Goal: Information Seeking & Learning: Learn about a topic

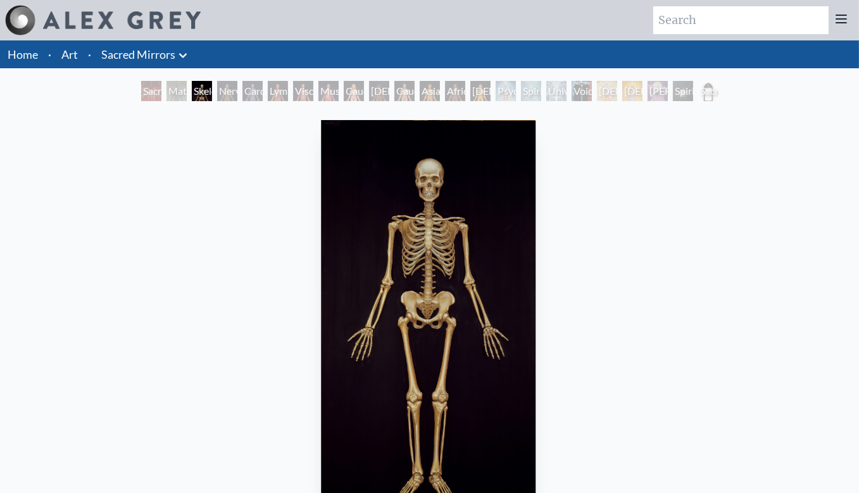
click at [431, 270] on img "3 / 23" at bounding box center [428, 317] width 215 height 395
click at [429, 314] on img "3 / 23" at bounding box center [427, 317] width 215 height 395
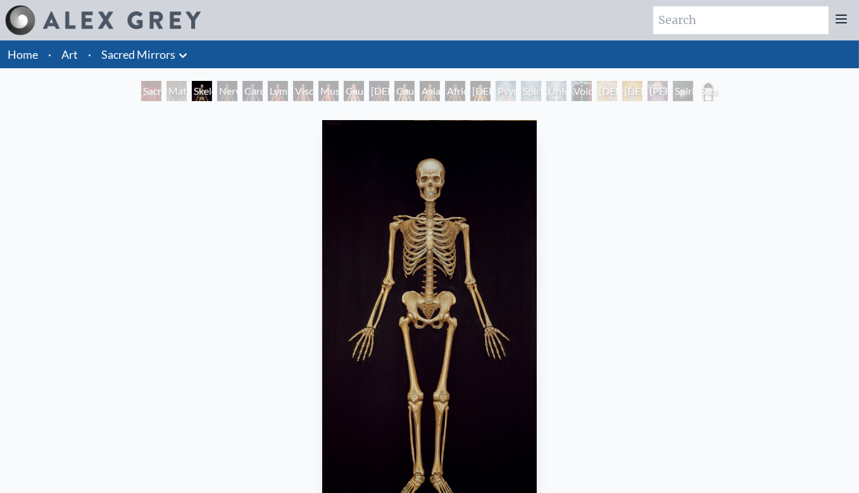
click at [432, 433] on img "3 / 23" at bounding box center [429, 317] width 215 height 395
click at [430, 474] on img "3 / 23" at bounding box center [429, 317] width 215 height 395
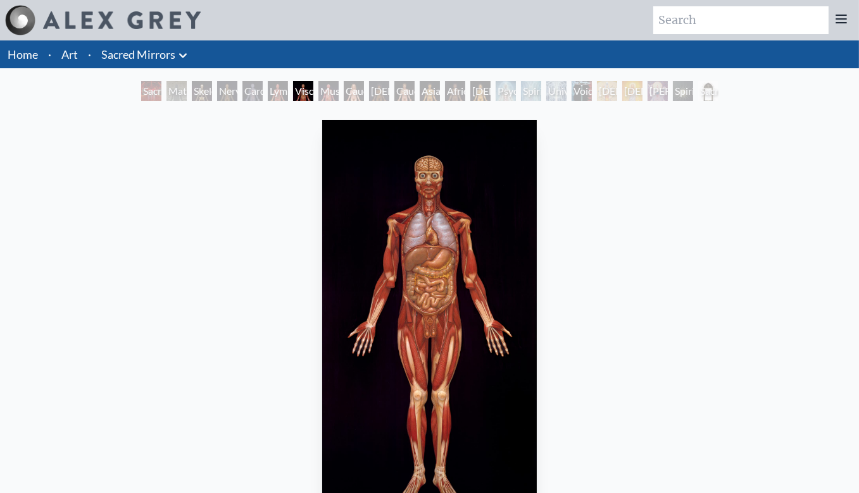
click at [707, 255] on div "Viscera 1979, oil on linen, 46 x 84 in. Visit the CoSM Shop" at bounding box center [429, 391] width 838 height 553
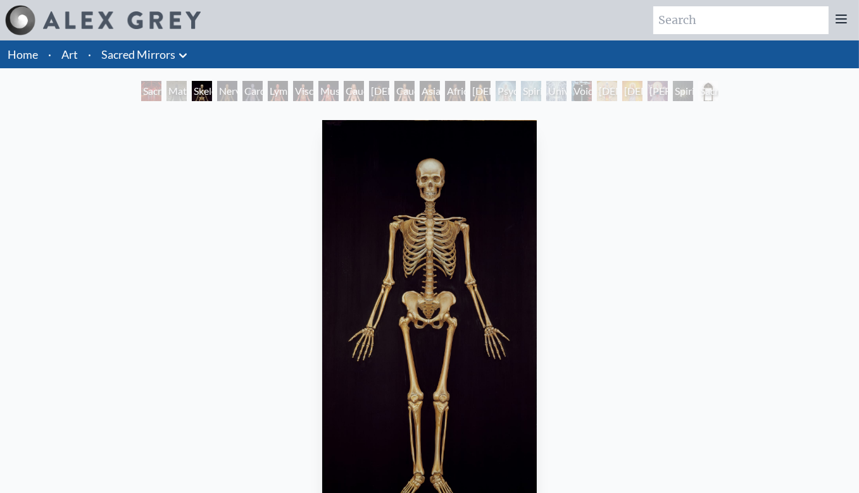
click at [435, 183] on img "3 / 23" at bounding box center [429, 317] width 215 height 395
click at [428, 263] on img "3 / 23" at bounding box center [429, 317] width 215 height 395
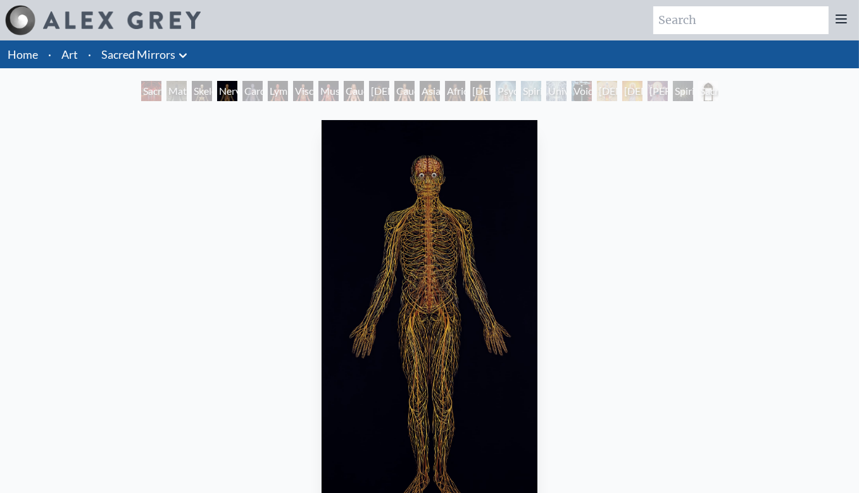
click at [25, 56] on link "Home" at bounding box center [23, 54] width 30 height 14
